Goal: Task Accomplishment & Management: Manage account settings

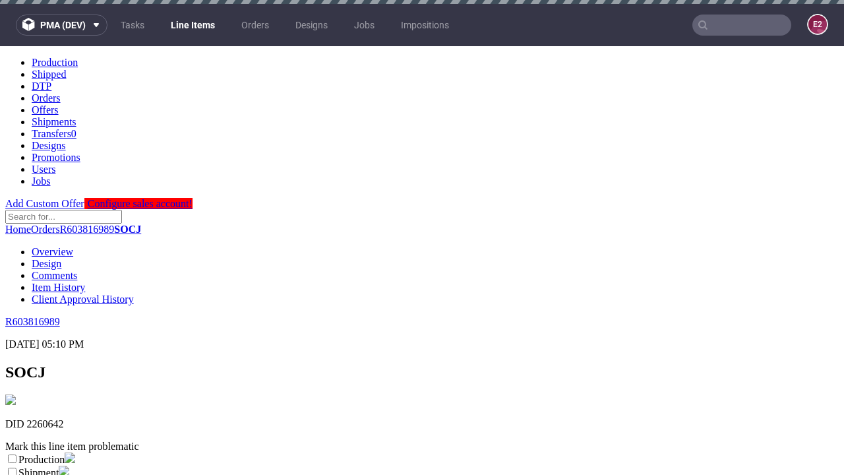
scroll to position [232, 0]
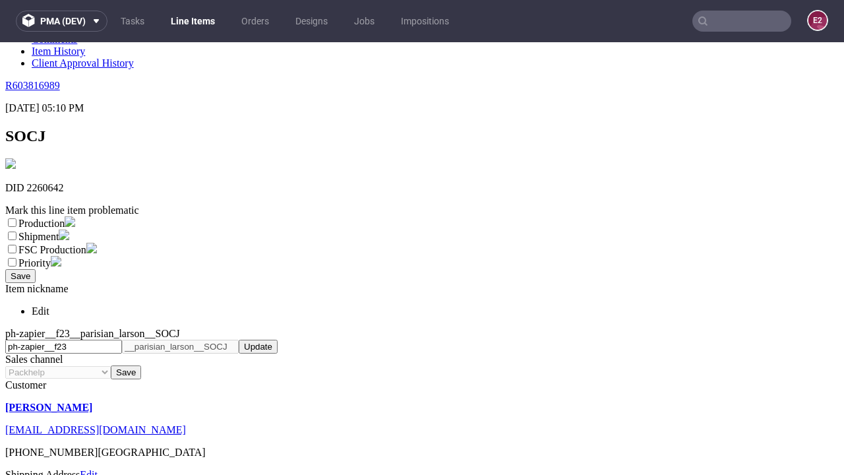
select select "dtp_ca_needed"
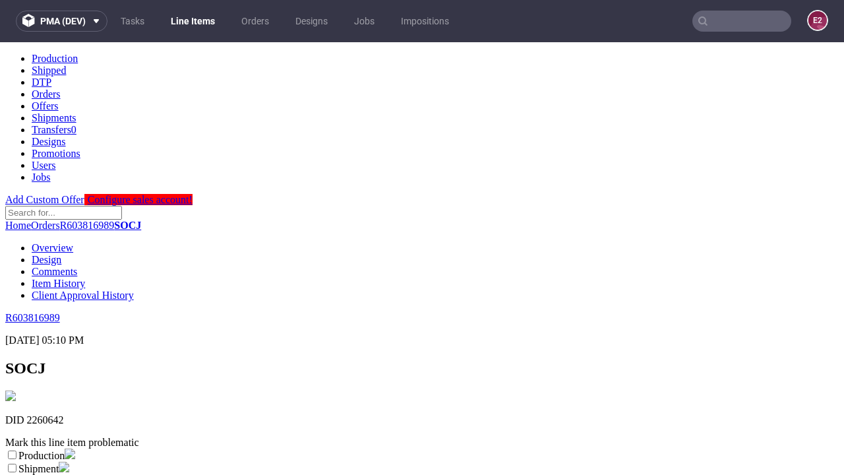
scroll to position [0, 0]
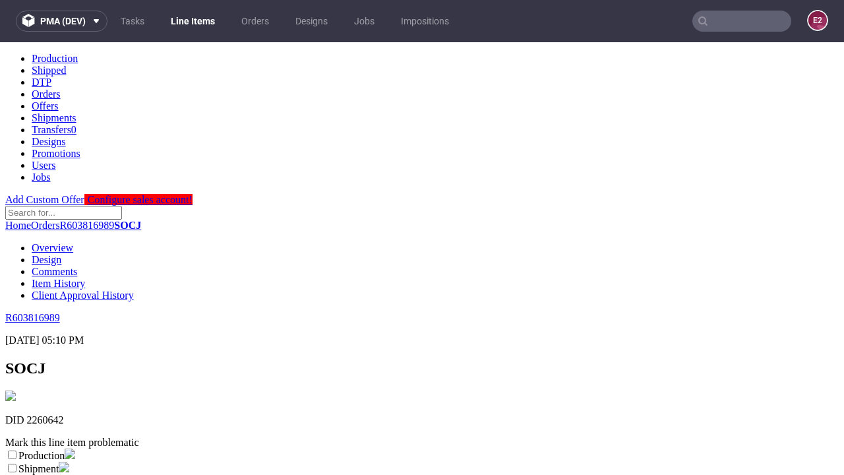
checkbox input "true"
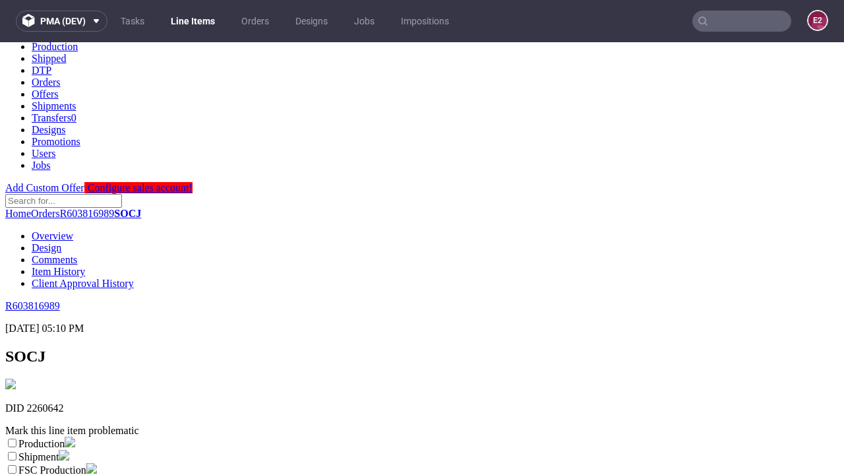
type textarea "test"
